Goal: Task Accomplishment & Management: Use online tool/utility

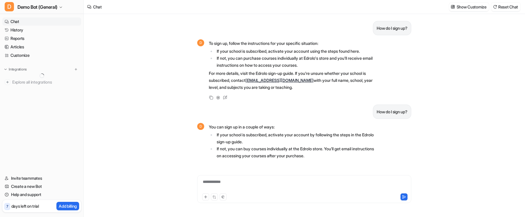
scroll to position [152, 0]
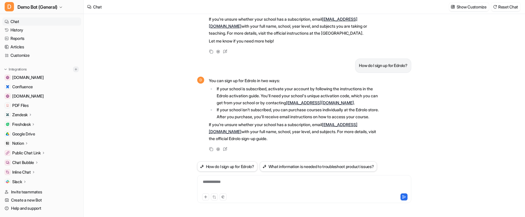
click at [74, 67] on button at bounding box center [76, 69] width 6 height 6
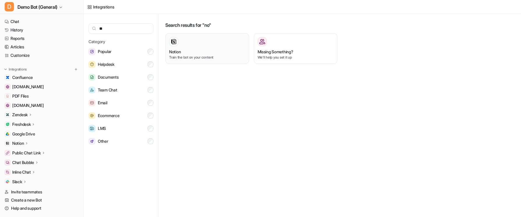
type input "**"
click at [224, 47] on div "Notion Train the bot on your content" at bounding box center [207, 48] width 76 height 23
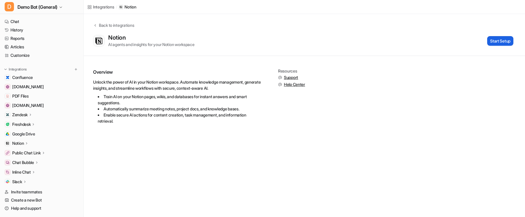
click at [508, 42] on button "Start Setup" at bounding box center [501, 41] width 26 height 10
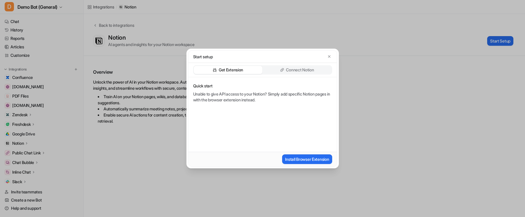
click at [290, 68] on p "Connect Notion" at bounding box center [300, 70] width 28 height 6
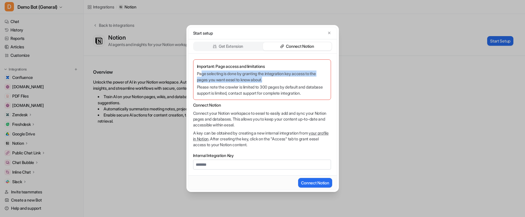
drag, startPoint x: 269, startPoint y: 78, endPoint x: 197, endPoint y: 75, distance: 71.9
click at [201, 75] on p "Page selecting is done by granting the integration key access to the pages you …" at bounding box center [262, 76] width 130 height 12
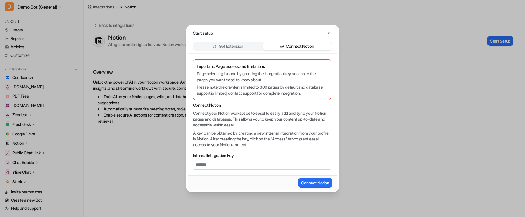
click at [196, 75] on div "Important: Page access and limitations Page selecting is done by granting the i…" at bounding box center [262, 79] width 138 height 40
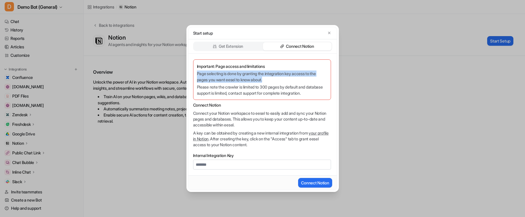
drag, startPoint x: 273, startPoint y: 78, endPoint x: 192, endPoint y: 76, distance: 81.3
click at [192, 76] on div "Important: Page access and limitations Page selecting is done by granting the i…" at bounding box center [263, 115] width 148 height 122
copy p "Page selecting is done by granting the integration key access to the pages you …"
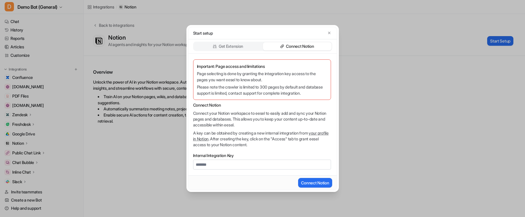
click at [275, 105] on p "Connect Notion" at bounding box center [262, 105] width 138 height 6
click at [209, 138] on link "your profile in Notion" at bounding box center [261, 135] width 136 height 11
